Goal: Use online tool/utility: Utilize a website feature to perform a specific function

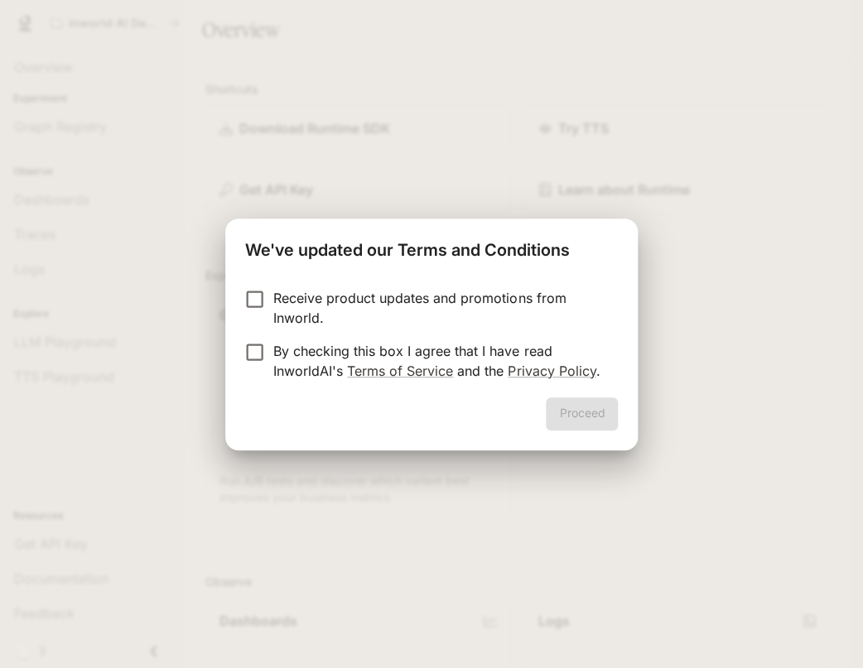
click at [323, 354] on p "By checking this box I agree that I have read InworldAI's Terms of Service and …" at bounding box center [438, 361] width 331 height 40
click at [583, 406] on button "Proceed" at bounding box center [582, 413] width 72 height 33
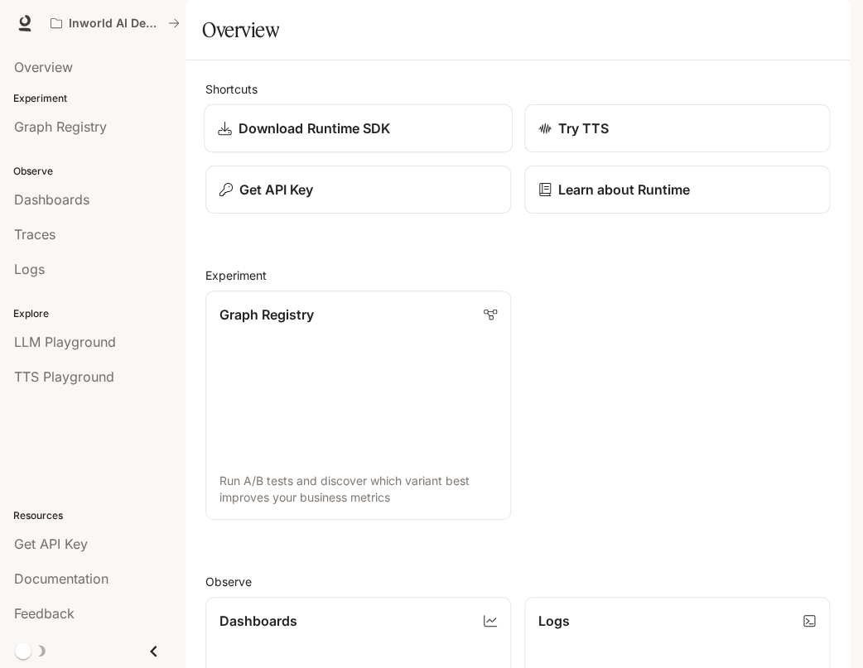
click at [327, 138] on p "Download Runtime SDK" at bounding box center [314, 128] width 152 height 20
click at [89, 333] on span "LLM Playground" at bounding box center [65, 342] width 102 height 20
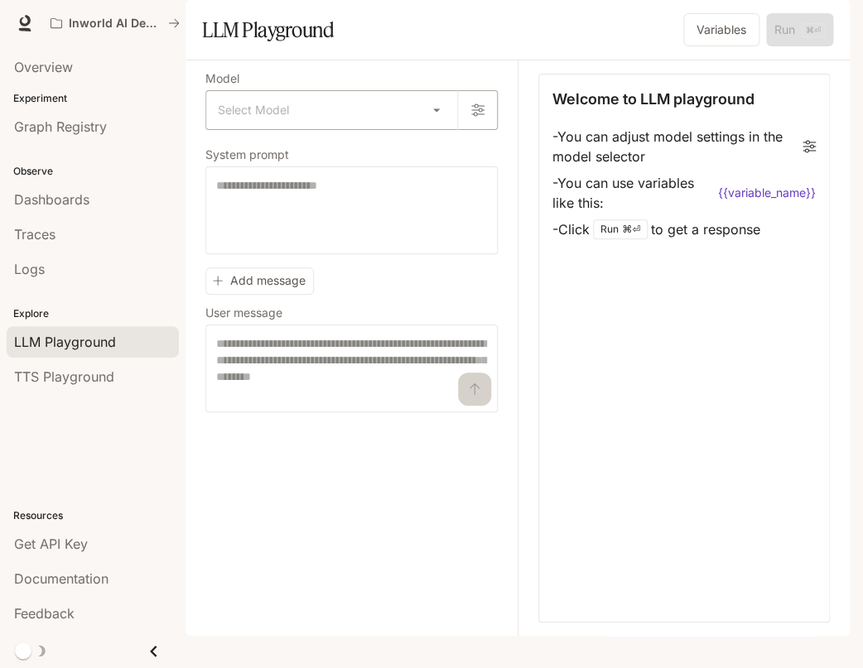
click at [450, 150] on body "Skip to main content Inworld AI Demos Documentation Documentation Portal Overvi…" at bounding box center [431, 344] width 863 height 688
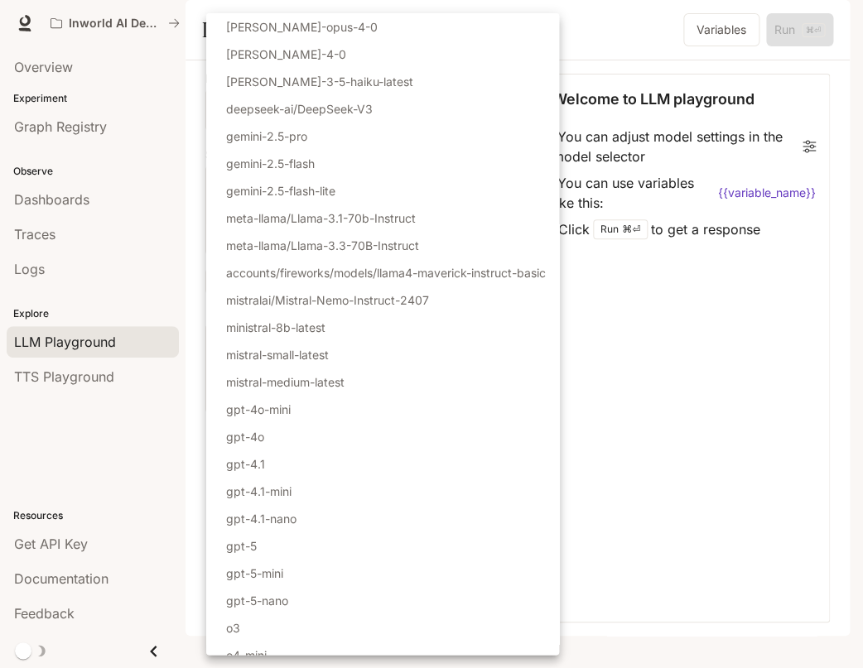
click at [445, 119] on li "deepseek-ai/DeepSeek-V3" at bounding box center [382, 108] width 353 height 27
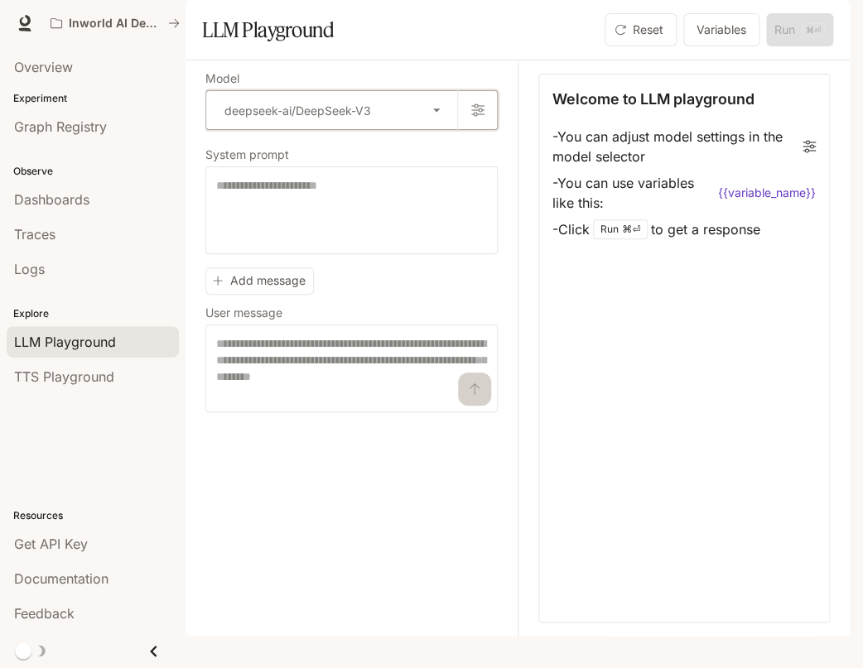
type input "**********"
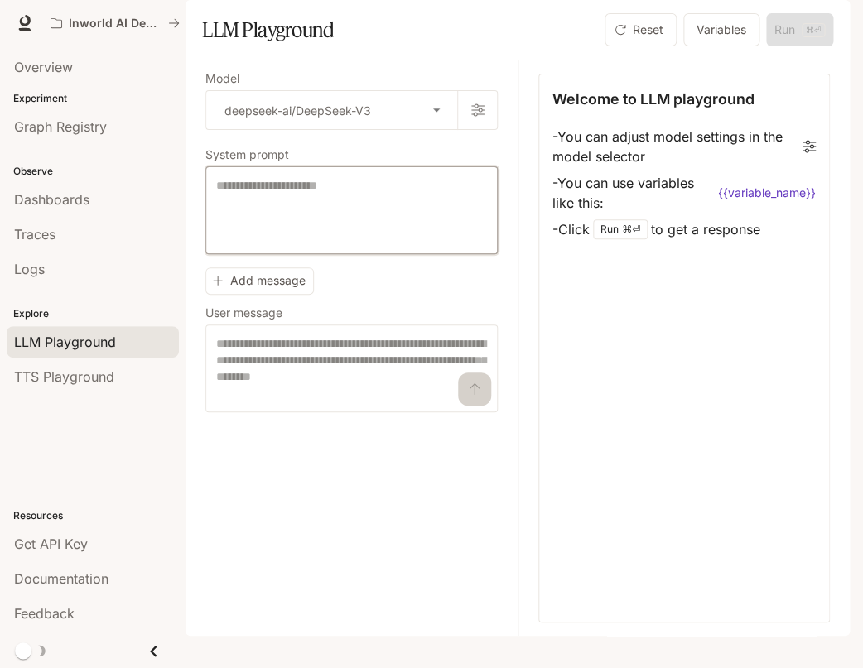
click at [427, 239] on textarea at bounding box center [351, 210] width 271 height 66
click at [703, 46] on button "Variables" at bounding box center [721, 29] width 76 height 33
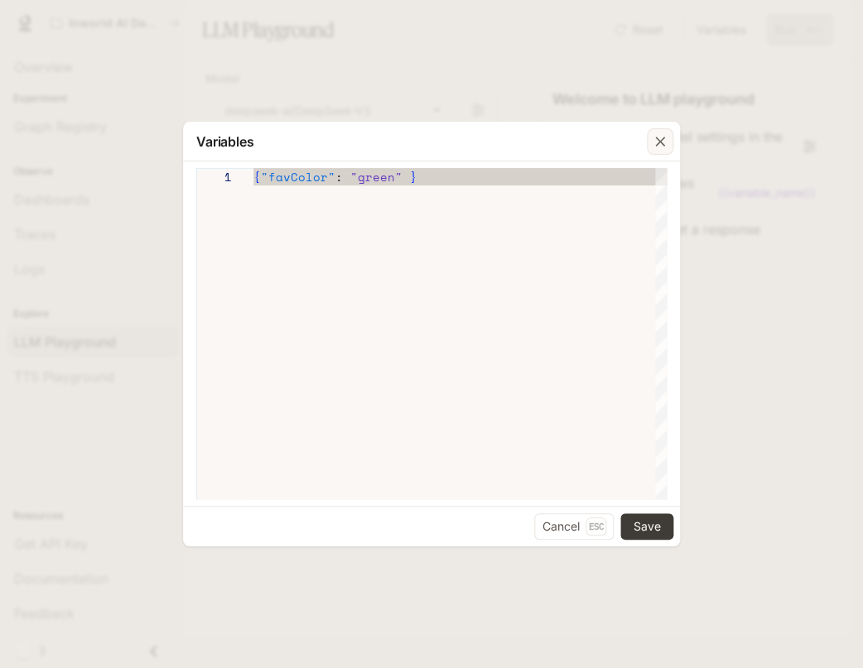
click at [664, 145] on icon "button" at bounding box center [660, 141] width 17 height 17
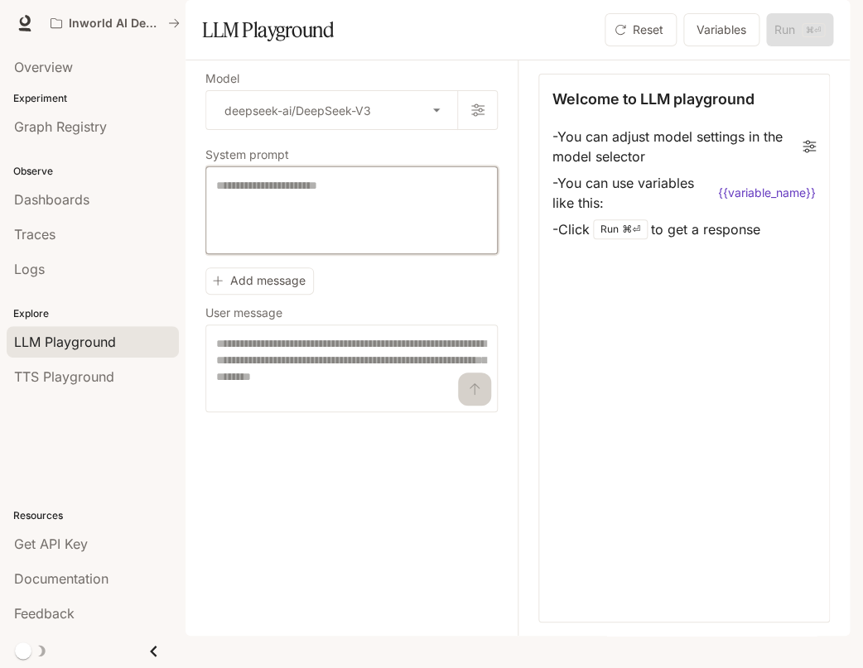
click at [283, 243] on textarea at bounding box center [351, 210] width 271 height 66
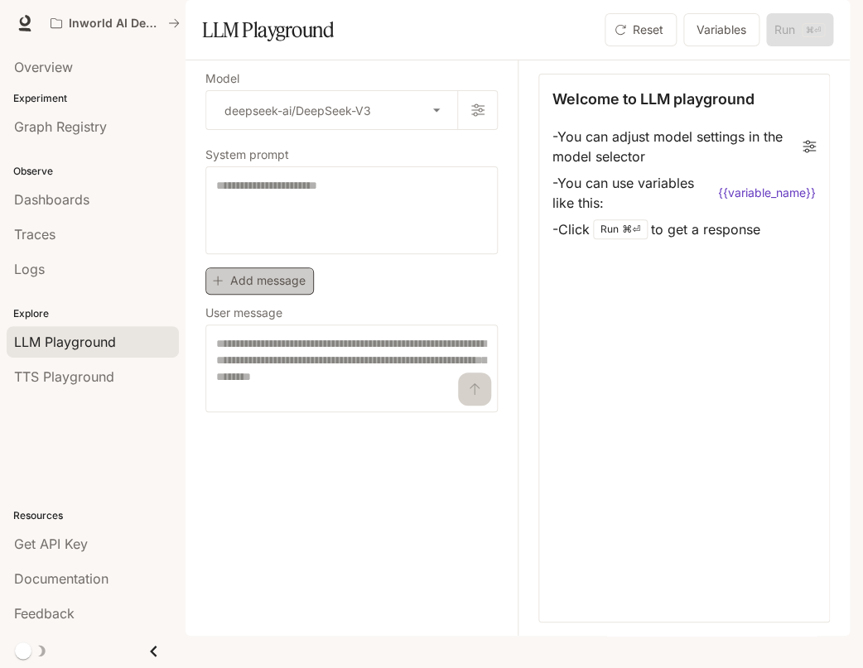
click at [296, 295] on button "Add message" at bounding box center [259, 280] width 108 height 27
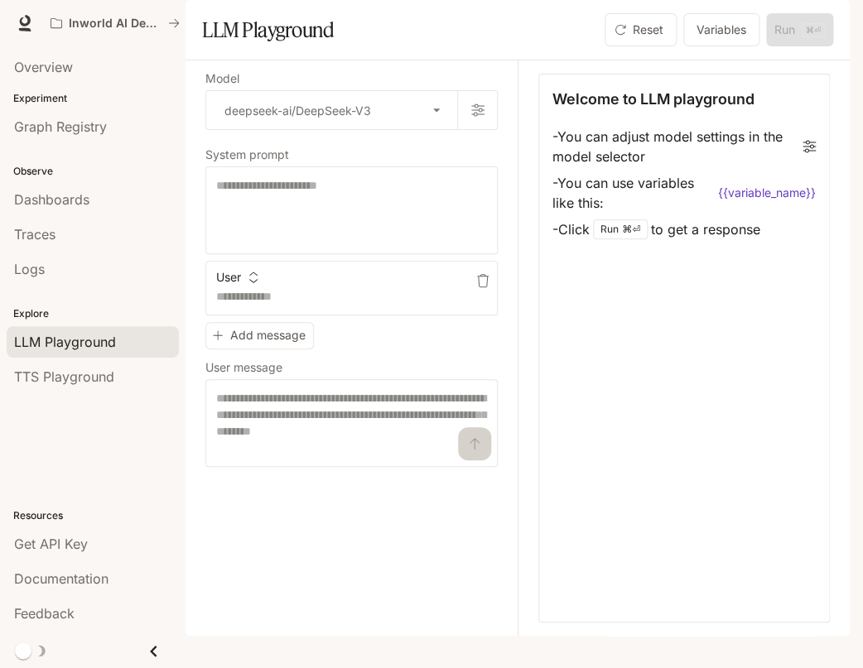
click at [479, 287] on icon "button" at bounding box center [482, 280] width 13 height 13
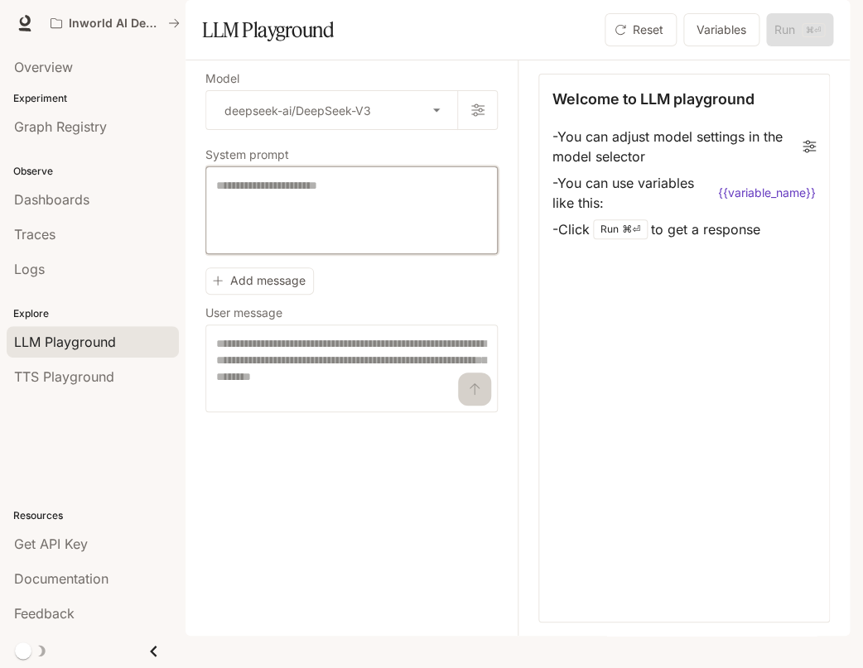
click at [246, 243] on textarea at bounding box center [351, 210] width 271 height 66
type textarea "*"
type textarea "**********"
